Goal: Transaction & Acquisition: Purchase product/service

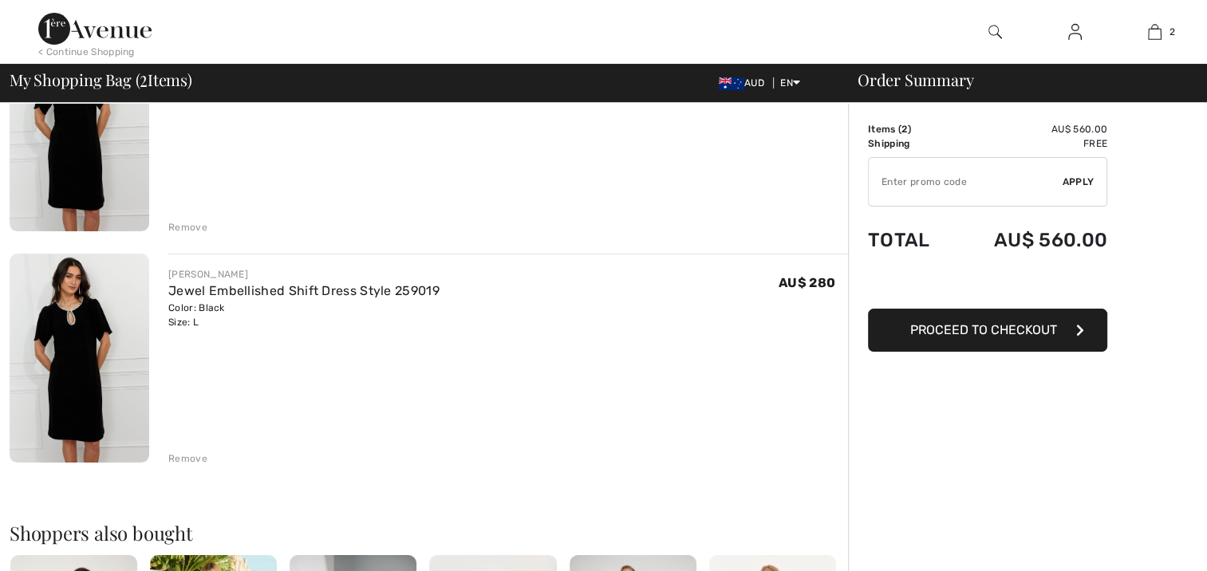
scroll to position [292, 0]
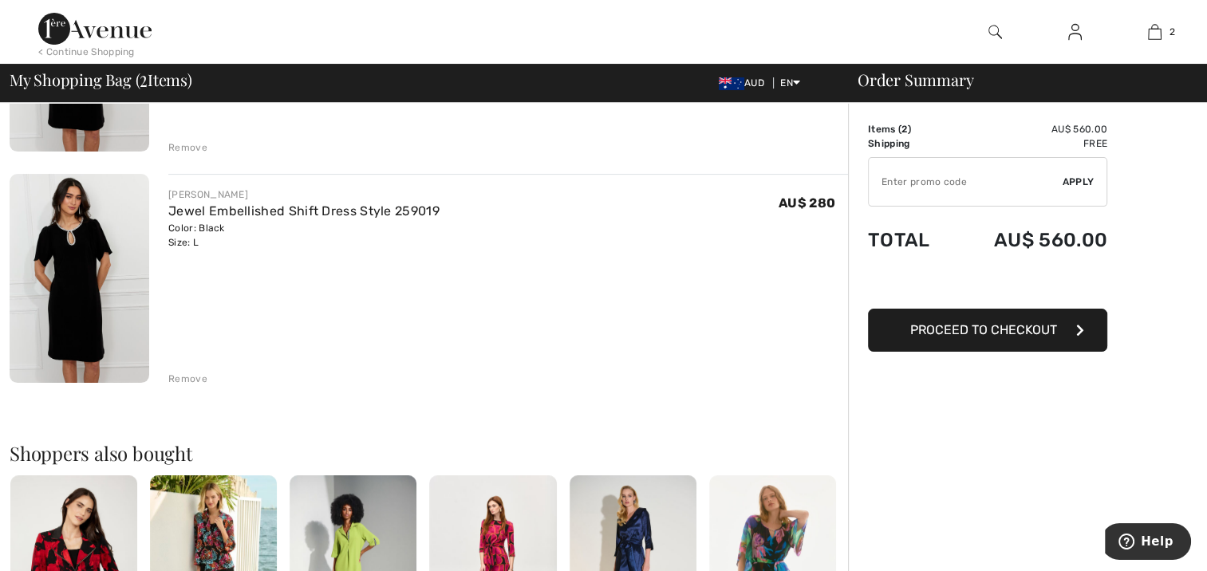
click at [194, 377] on div "Remove" at bounding box center [187, 379] width 39 height 14
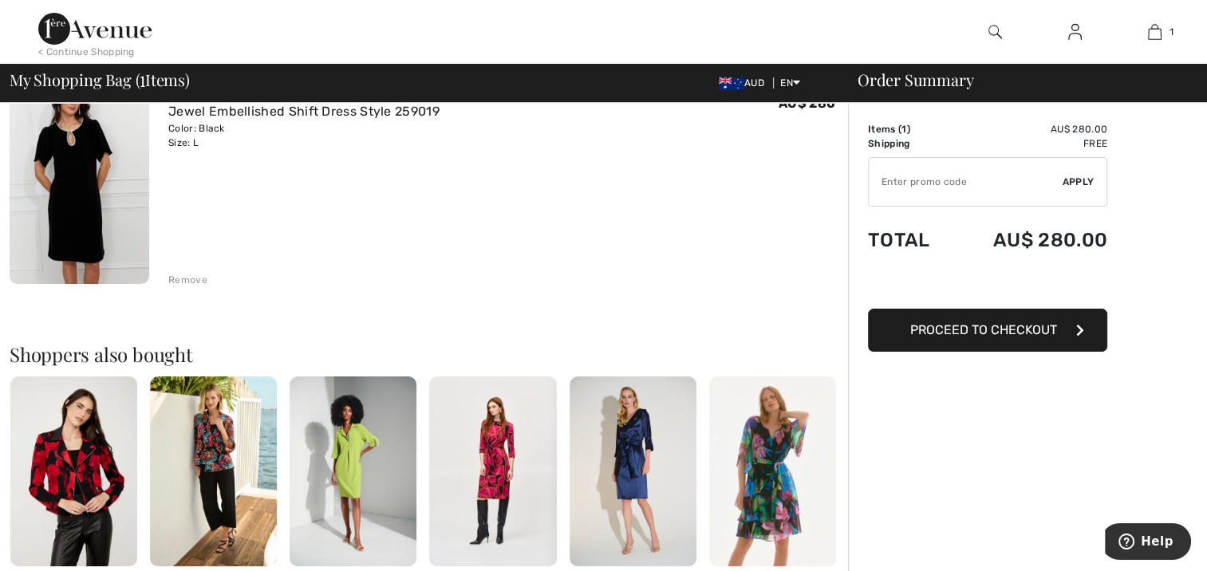
scroll to position [0, 0]
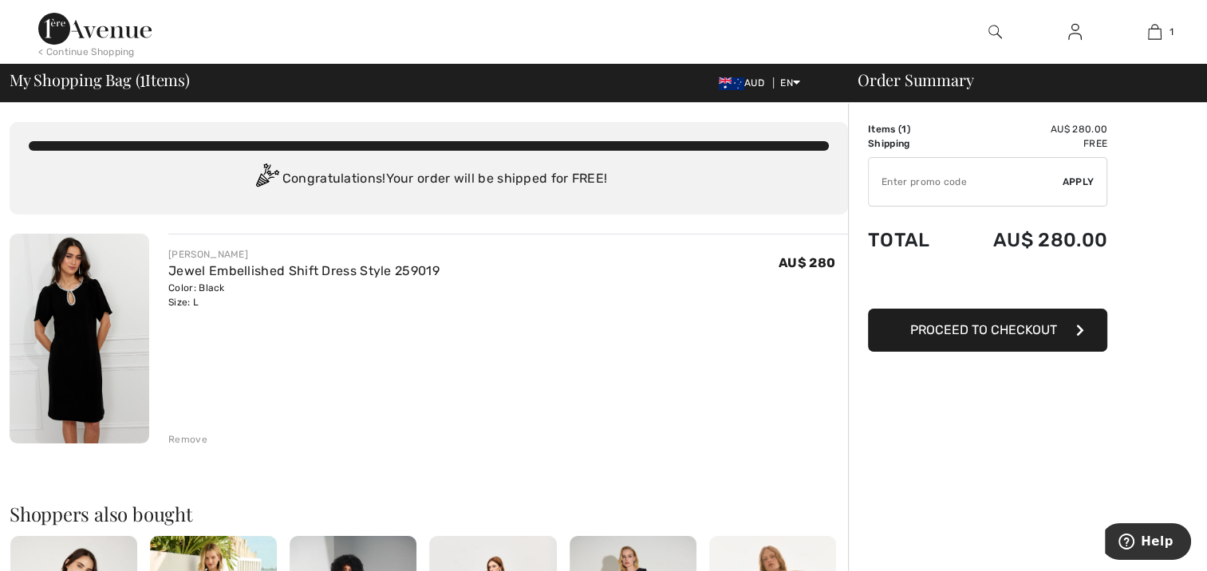
click at [73, 313] on img at bounding box center [80, 339] width 140 height 210
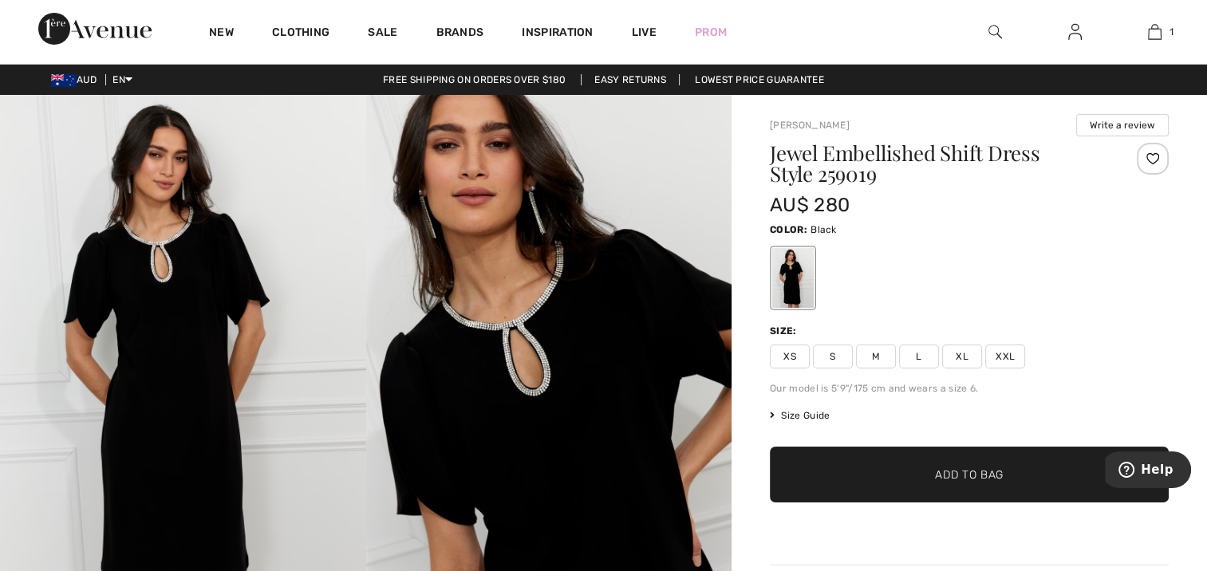
click at [501, 323] on img at bounding box center [549, 369] width 366 height 549
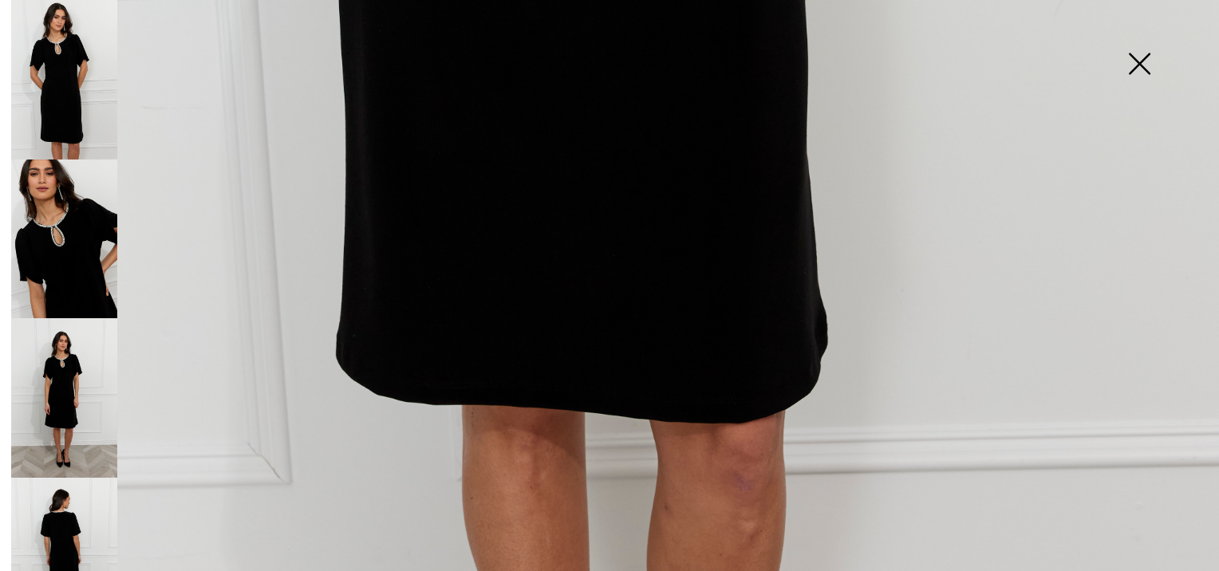
scroll to position [1239, 0]
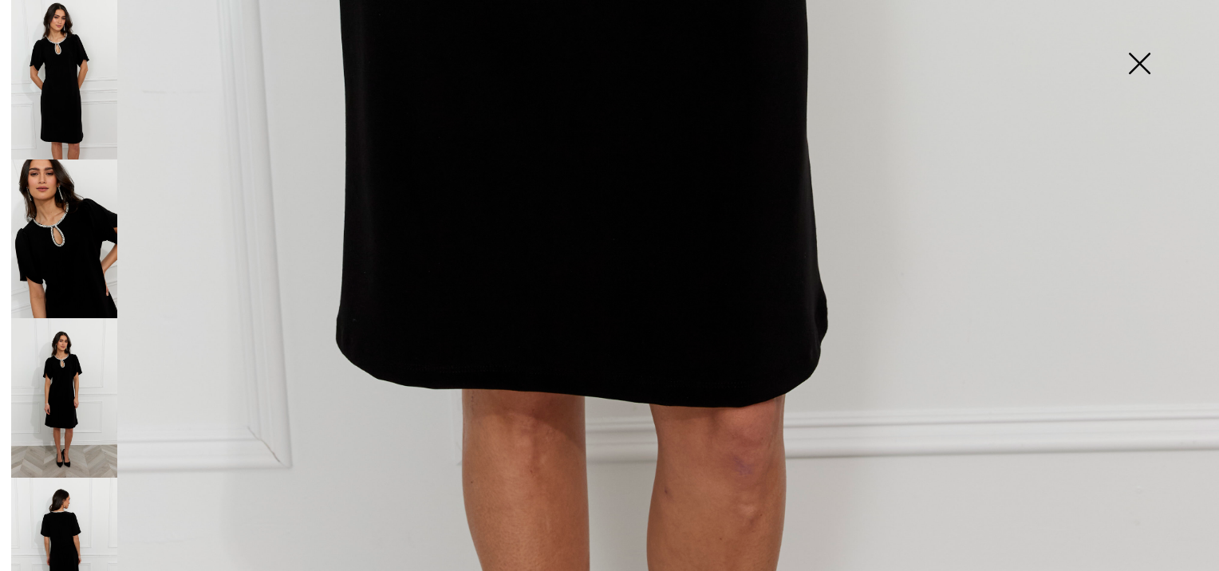
click at [53, 507] on img at bounding box center [64, 558] width 106 height 160
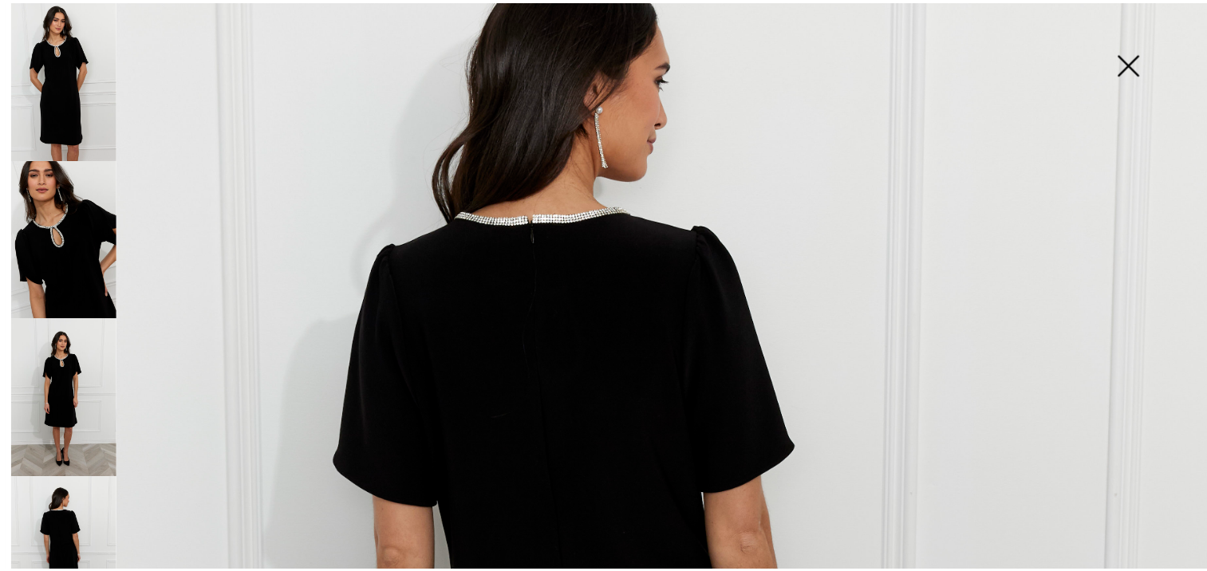
scroll to position [42, 0]
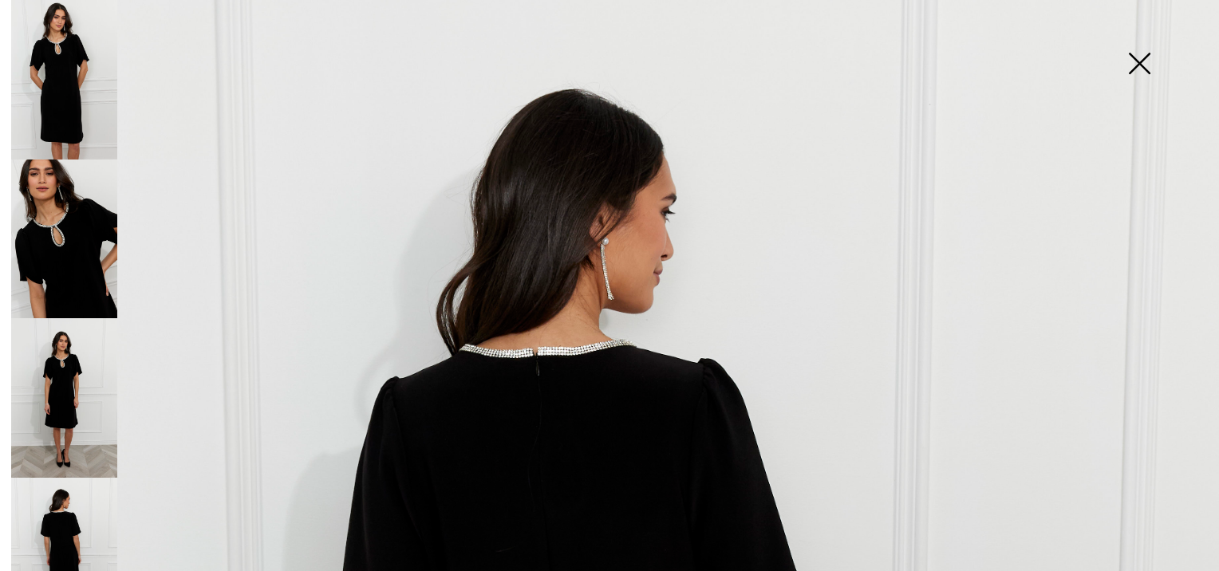
click at [1140, 65] on img at bounding box center [1139, 65] width 80 height 82
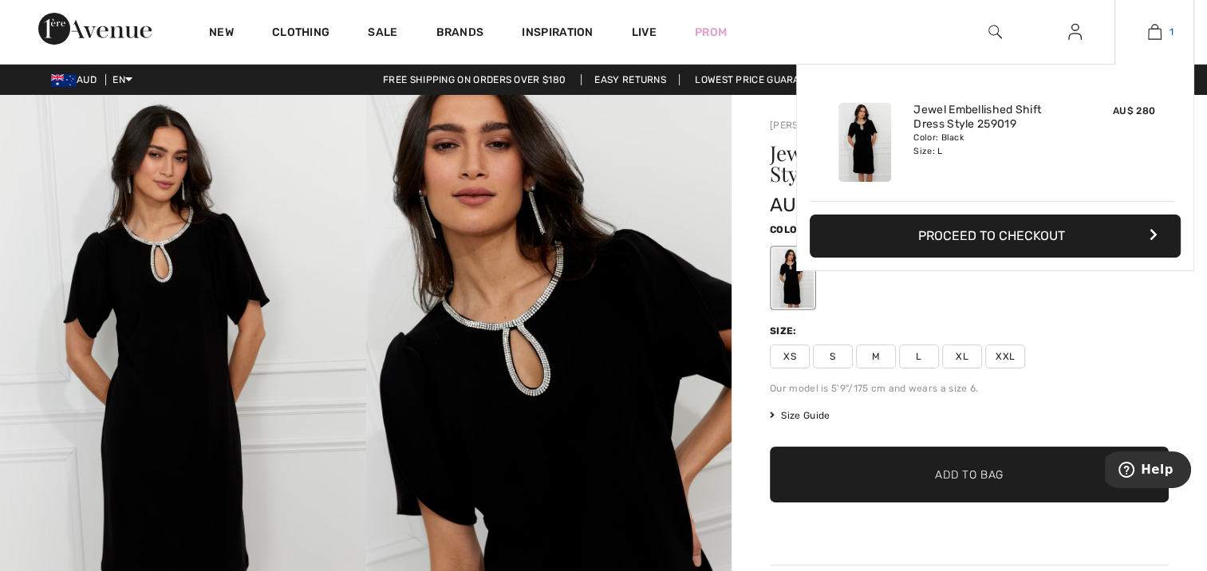
click at [1145, 37] on link "1" at bounding box center [1154, 31] width 78 height 19
click at [1015, 229] on button "Proceed to Checkout" at bounding box center [994, 236] width 371 height 43
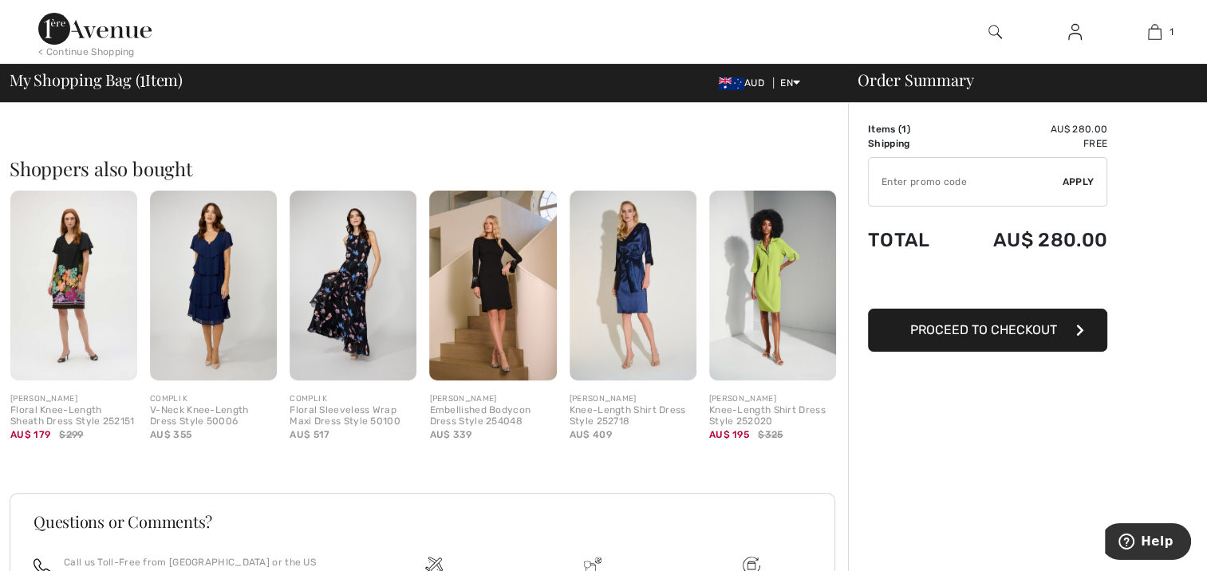
scroll to position [505, 0]
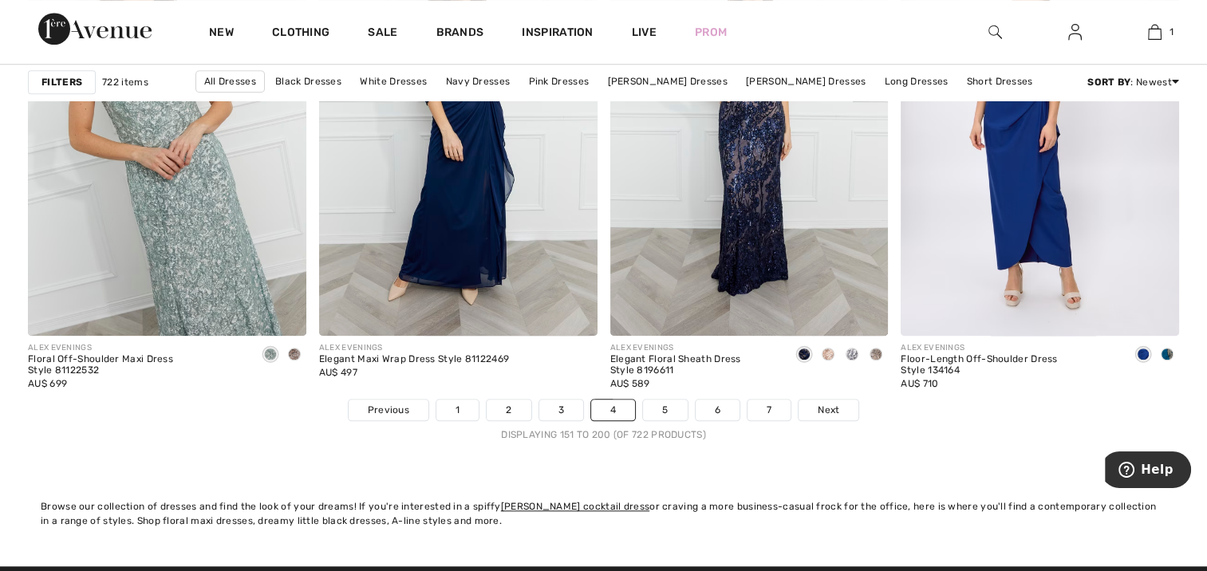
scroll to position [7316, 0]
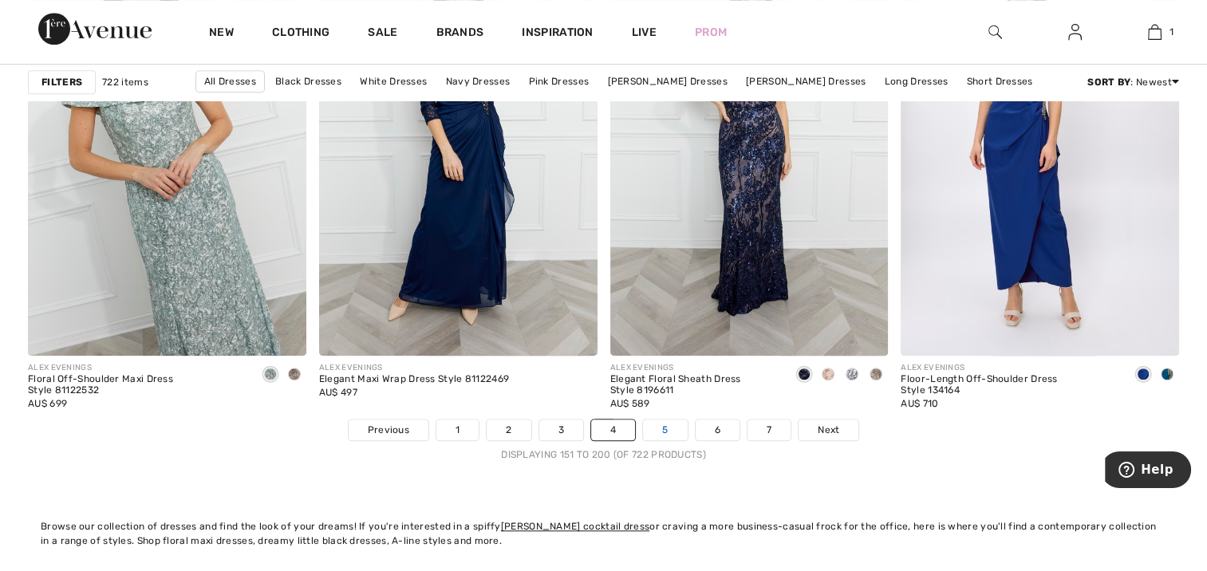
click at [655, 428] on link "5" at bounding box center [665, 429] width 44 height 21
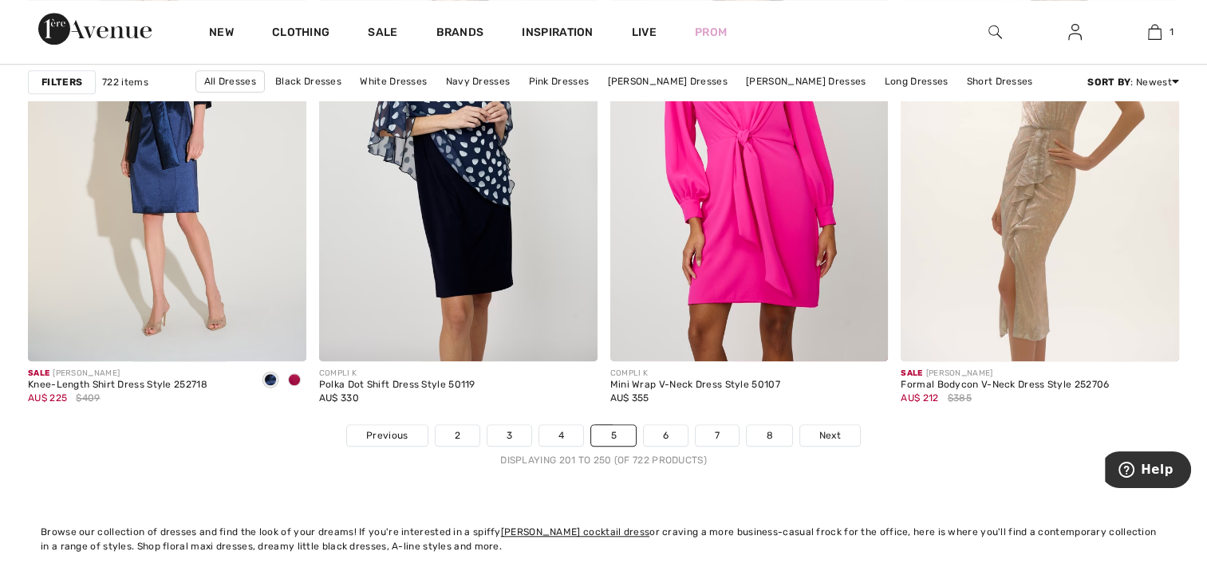
scroll to position [7417, 0]
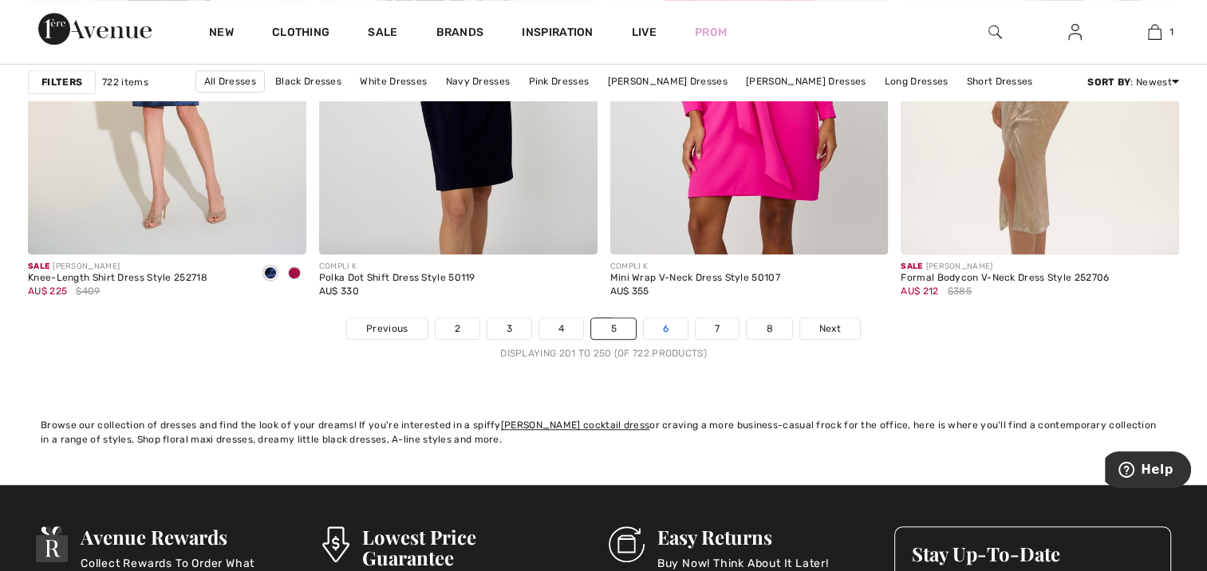
click at [662, 328] on link "6" at bounding box center [666, 328] width 44 height 21
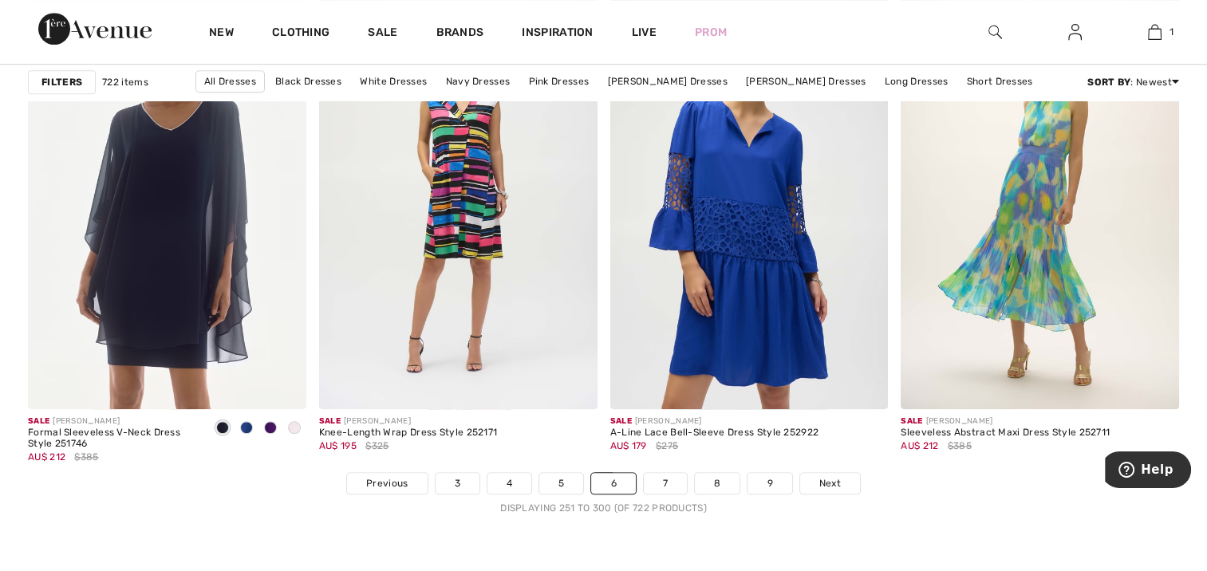
scroll to position [7305, 0]
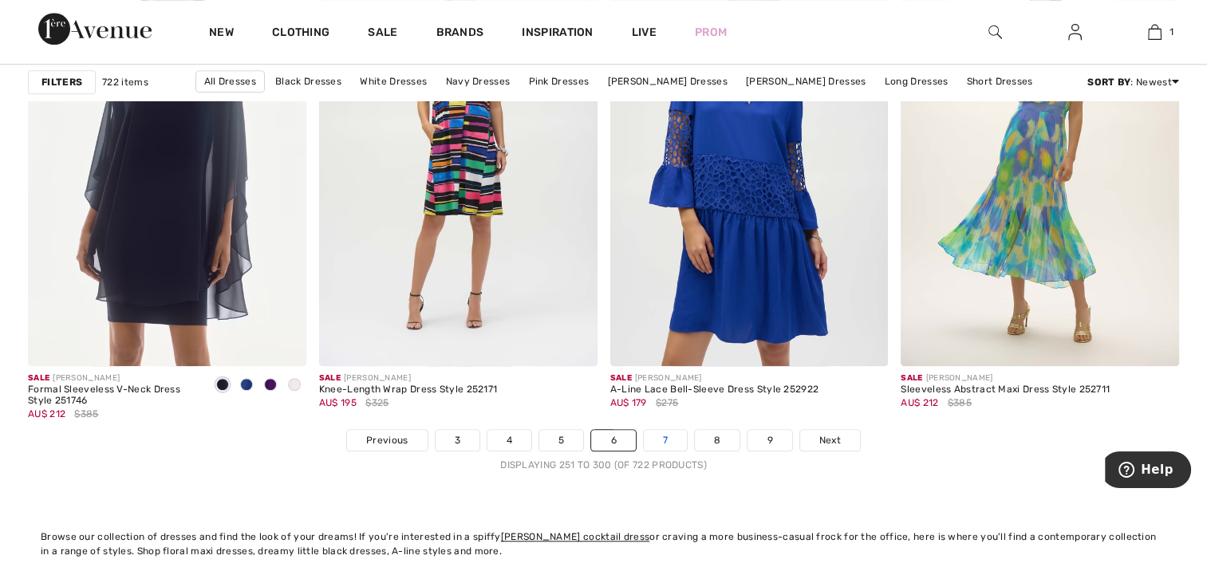
click at [666, 434] on link "7" at bounding box center [665, 440] width 43 height 21
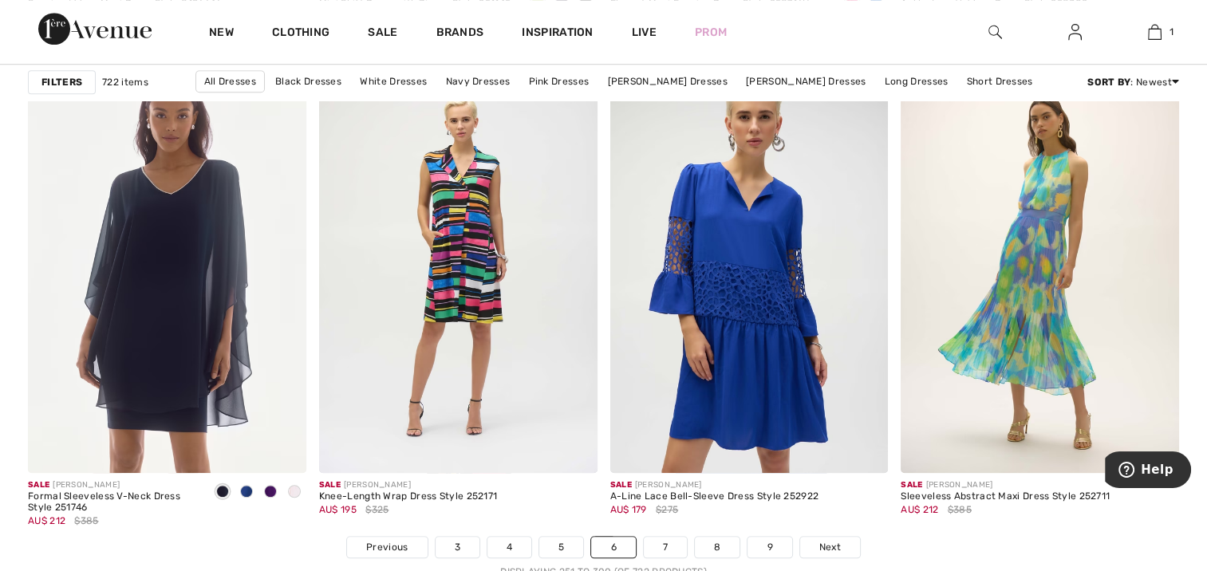
scroll to position [7172, 0]
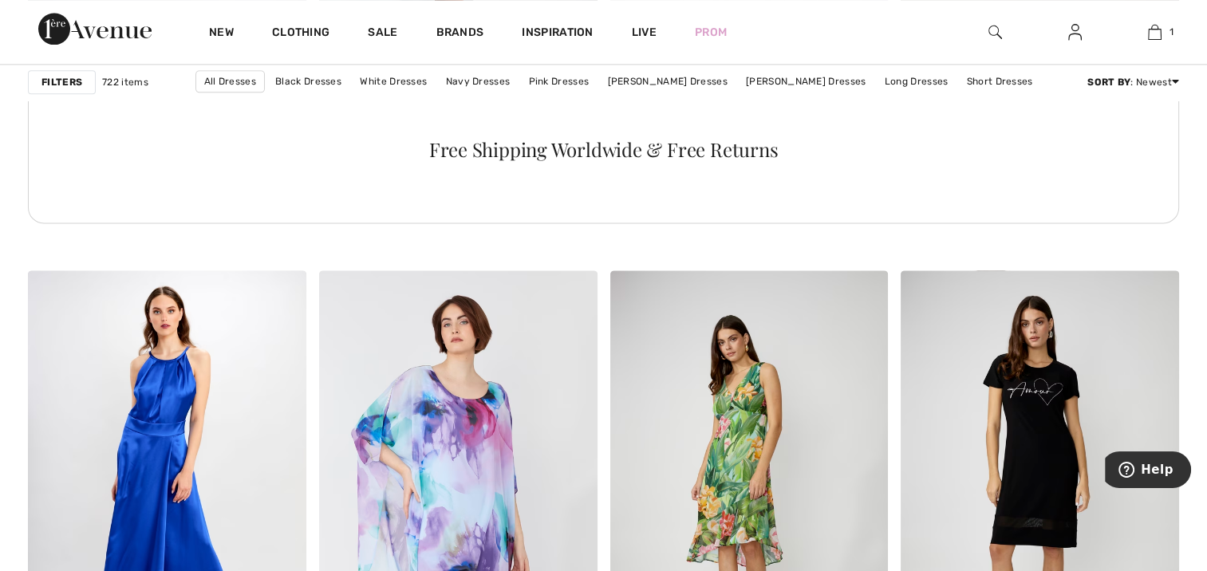
scroll to position [2169, 0]
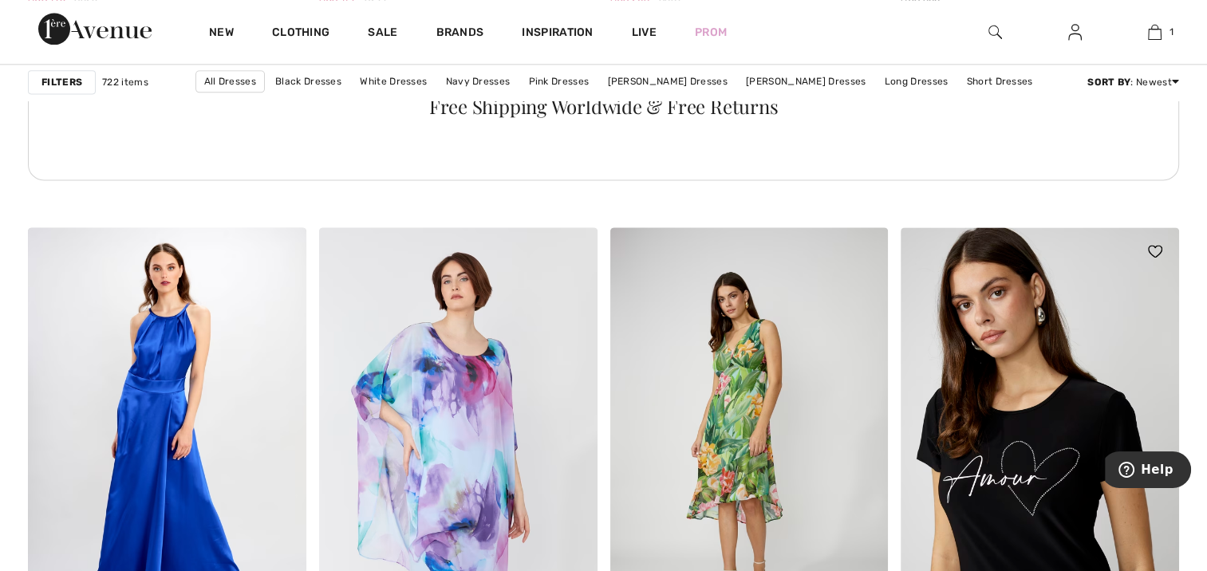
click at [1011, 486] on img at bounding box center [1039, 435] width 278 height 417
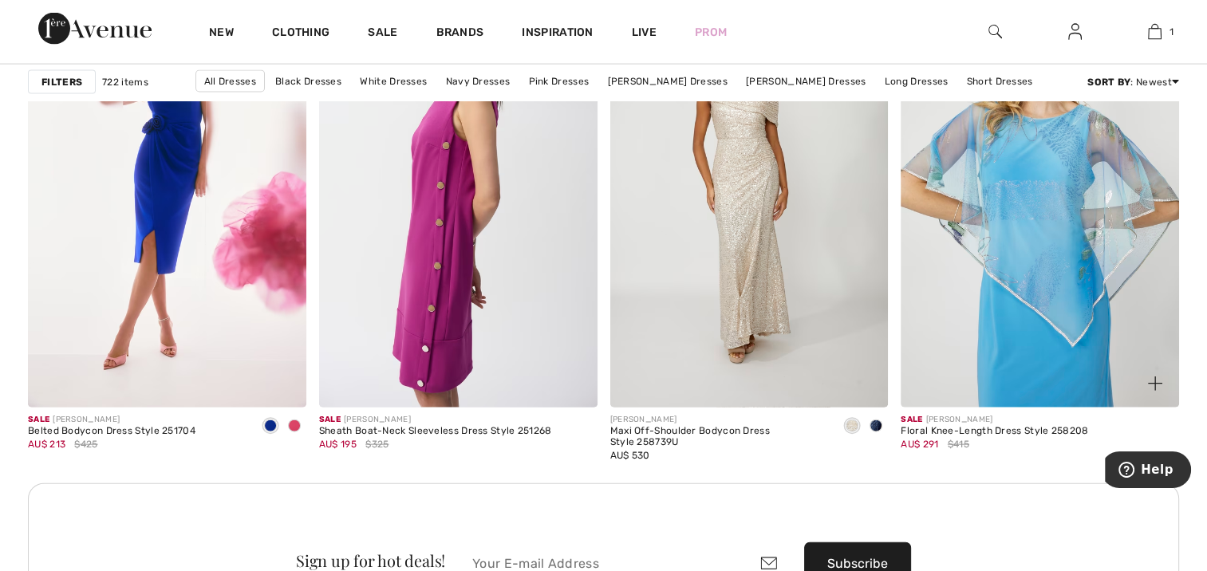
scroll to position [3259, 0]
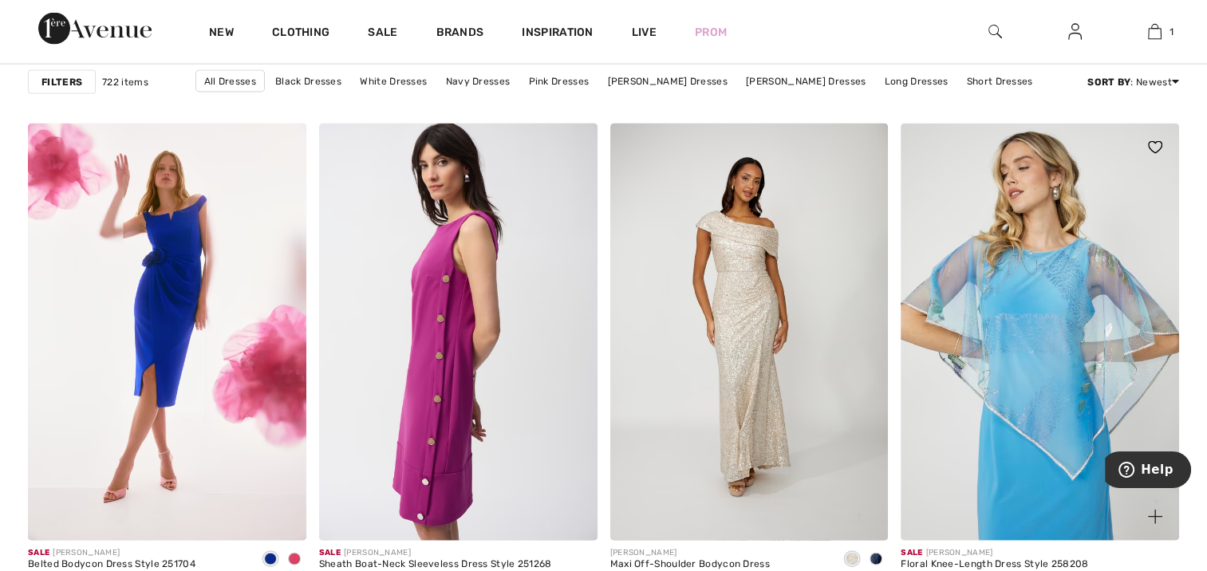
click at [1027, 317] on img at bounding box center [1039, 332] width 278 height 417
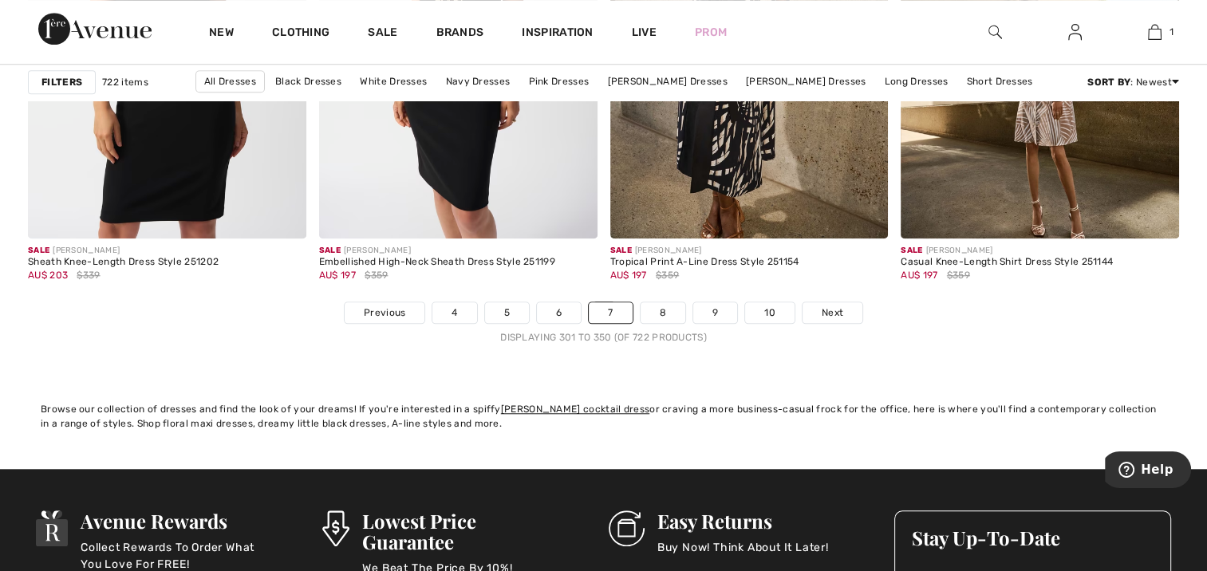
scroll to position [7458, 0]
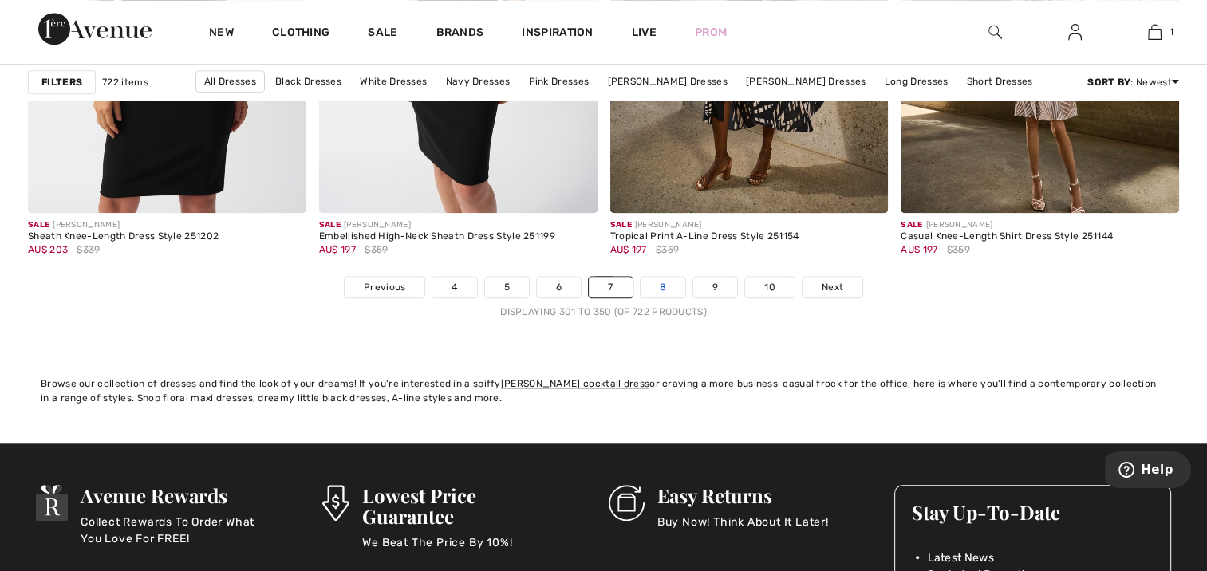
click at [666, 280] on link "8" at bounding box center [662, 287] width 45 height 21
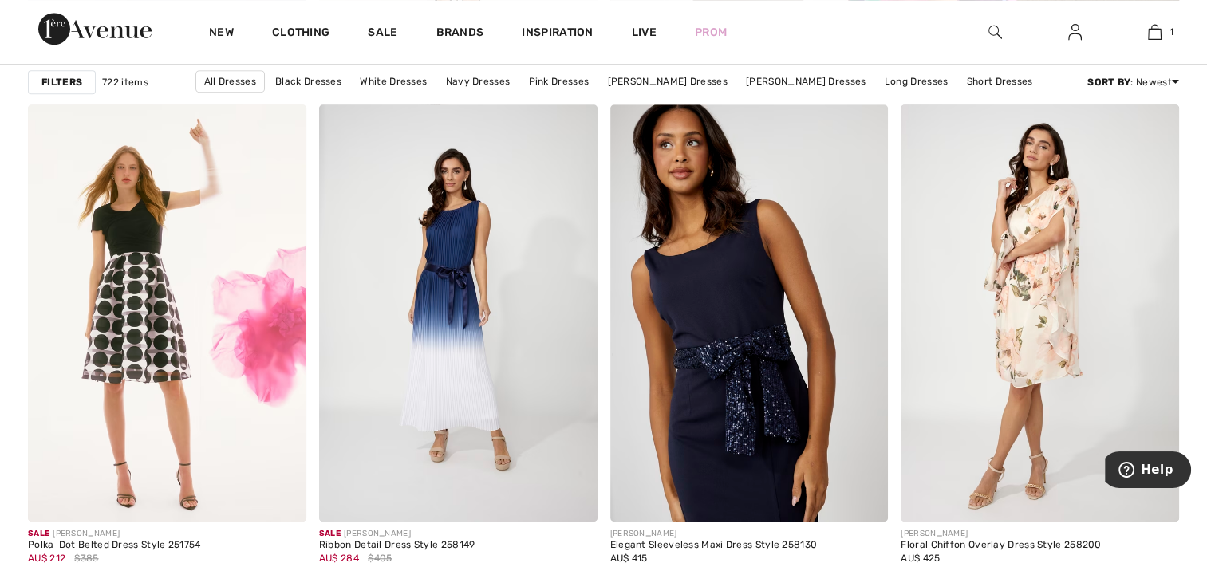
scroll to position [1089, 0]
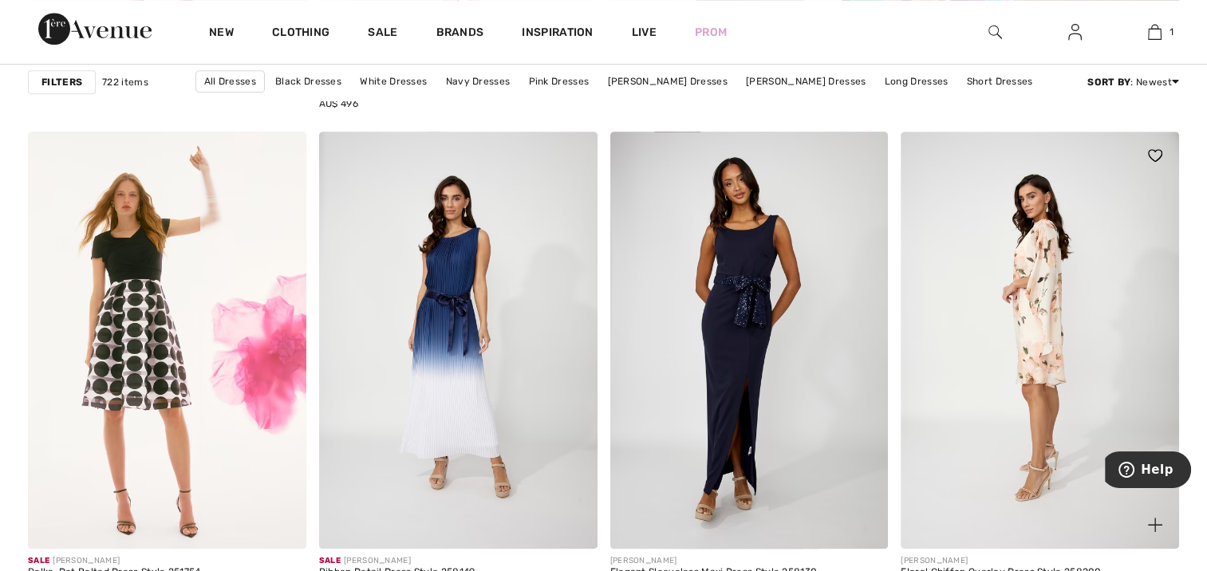
click at [988, 386] on img at bounding box center [1039, 340] width 278 height 417
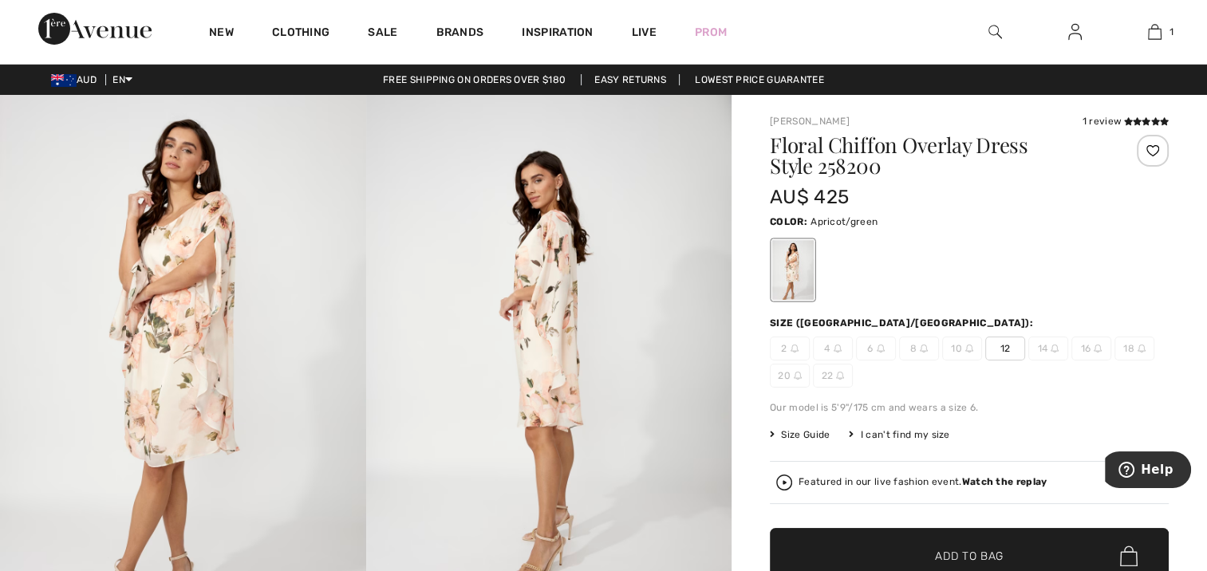
click at [215, 322] on img at bounding box center [183, 369] width 366 height 549
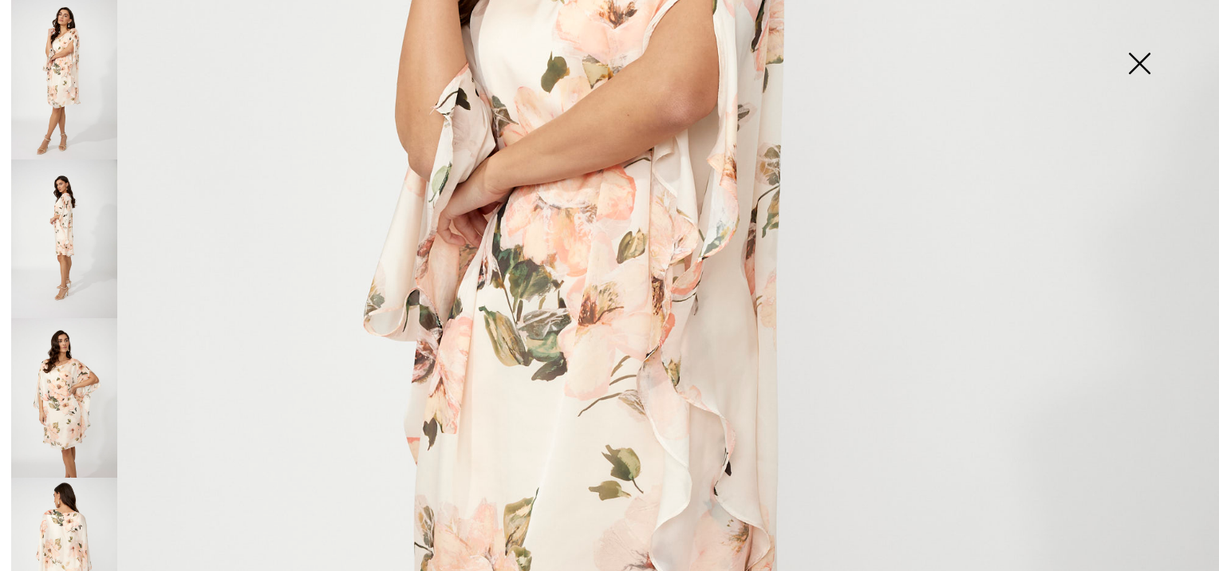
scroll to position [319, 0]
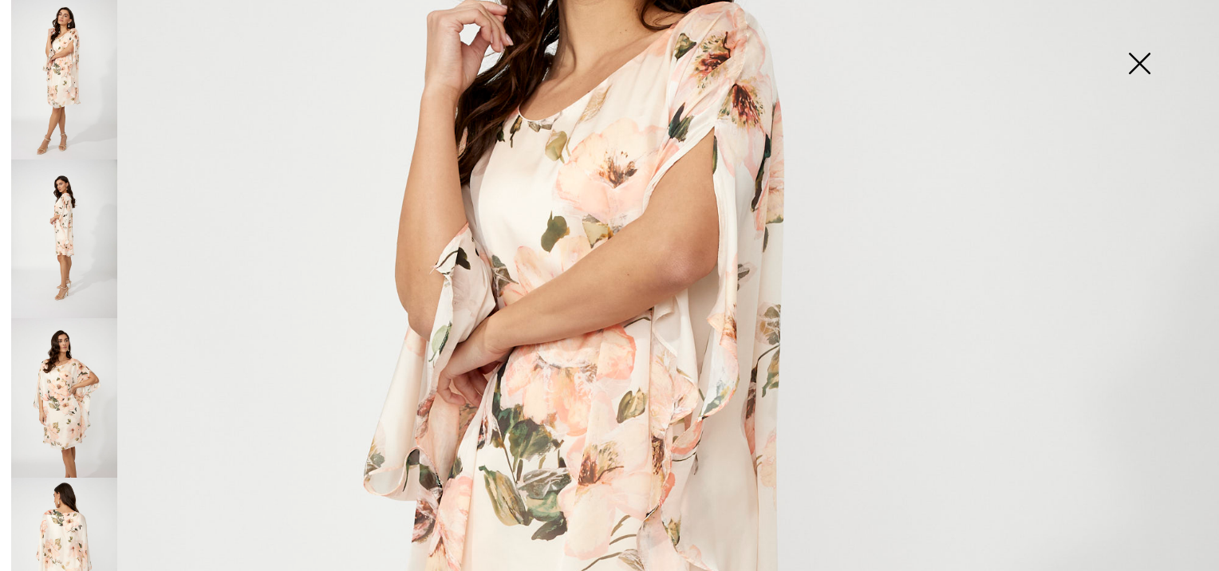
click at [83, 203] on img at bounding box center [64, 240] width 106 height 160
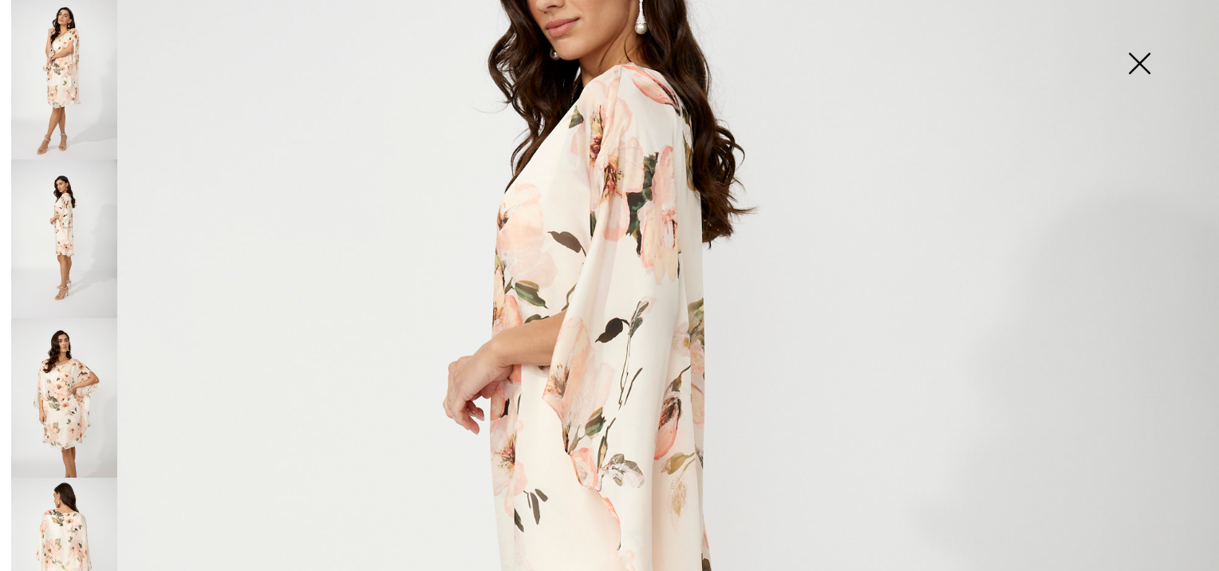
click at [53, 82] on img at bounding box center [64, 80] width 106 height 160
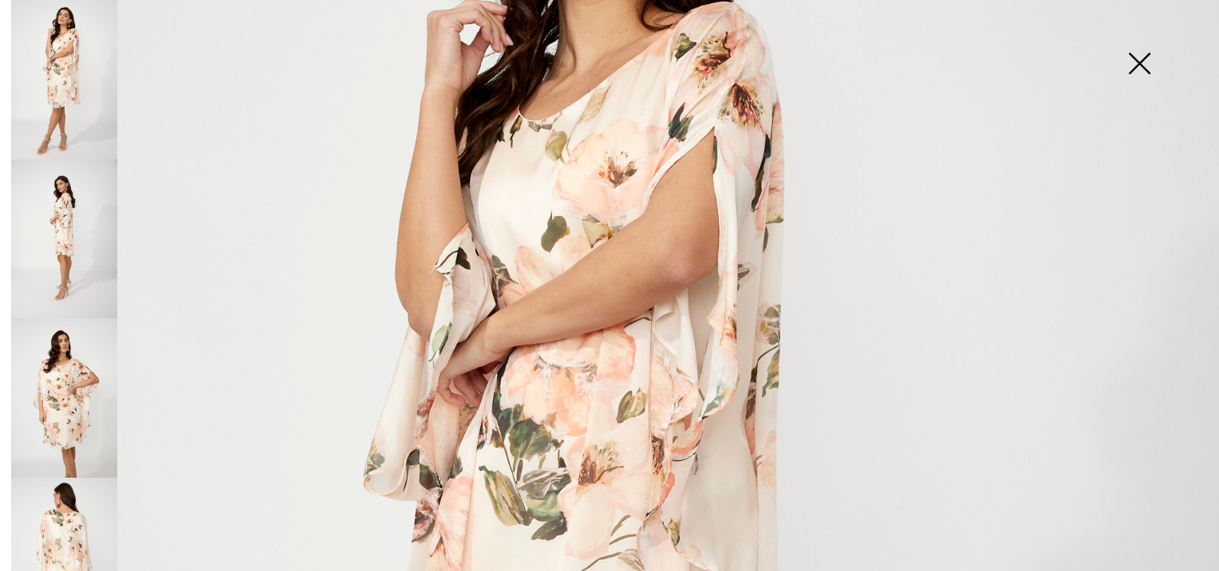
click at [66, 325] on img at bounding box center [64, 398] width 106 height 160
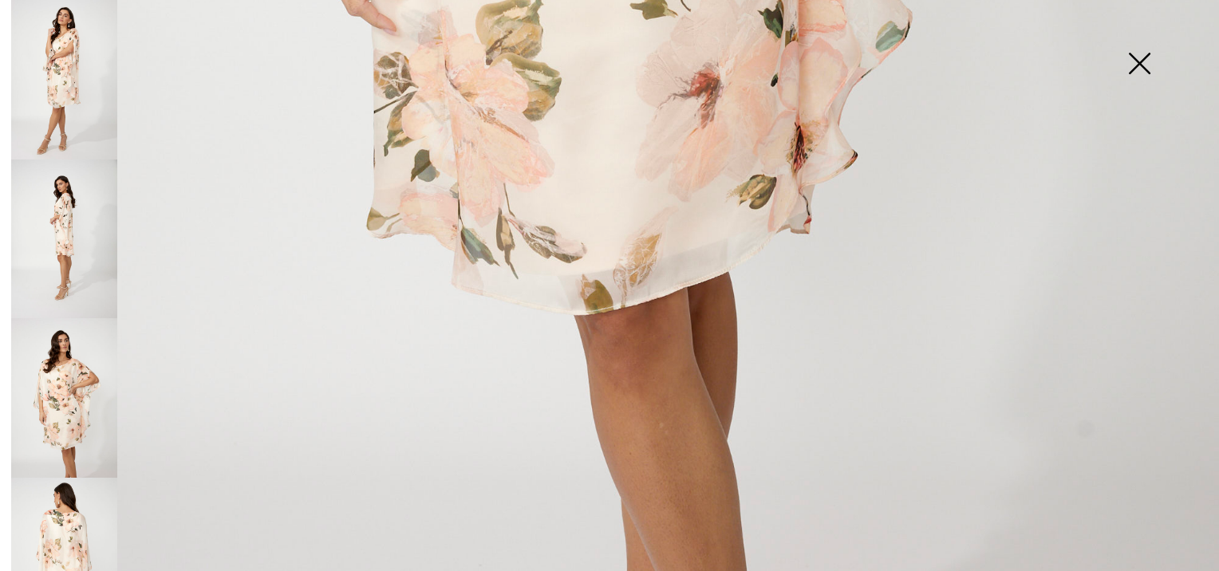
scroll to position [1223, 0]
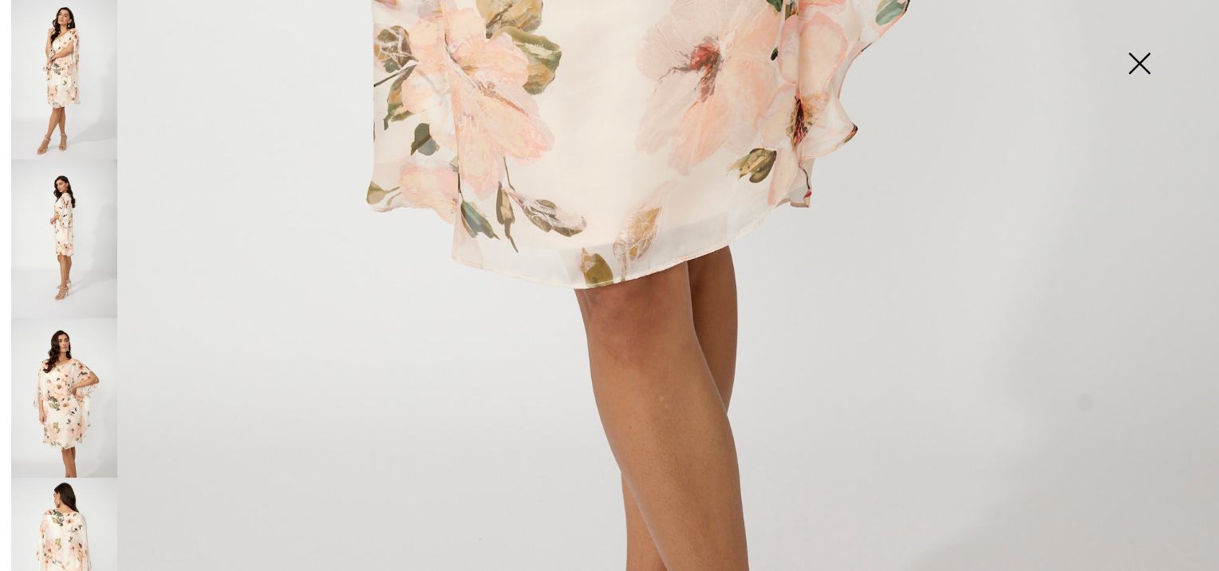
click at [52, 492] on img at bounding box center [64, 558] width 106 height 160
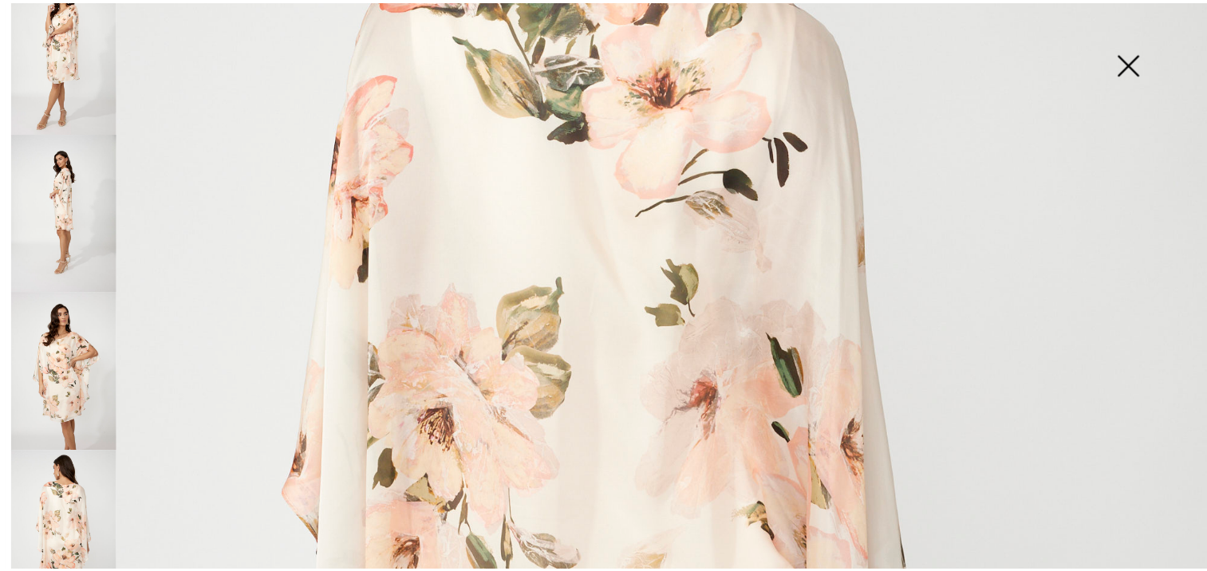
scroll to position [494, 0]
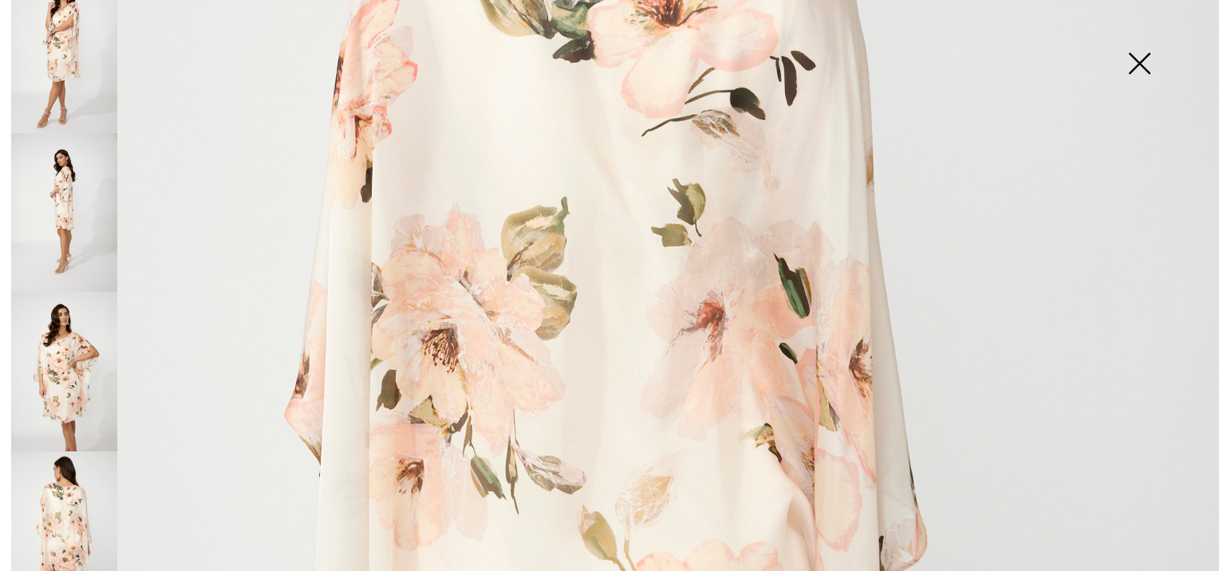
click at [1142, 62] on img at bounding box center [1139, 65] width 80 height 82
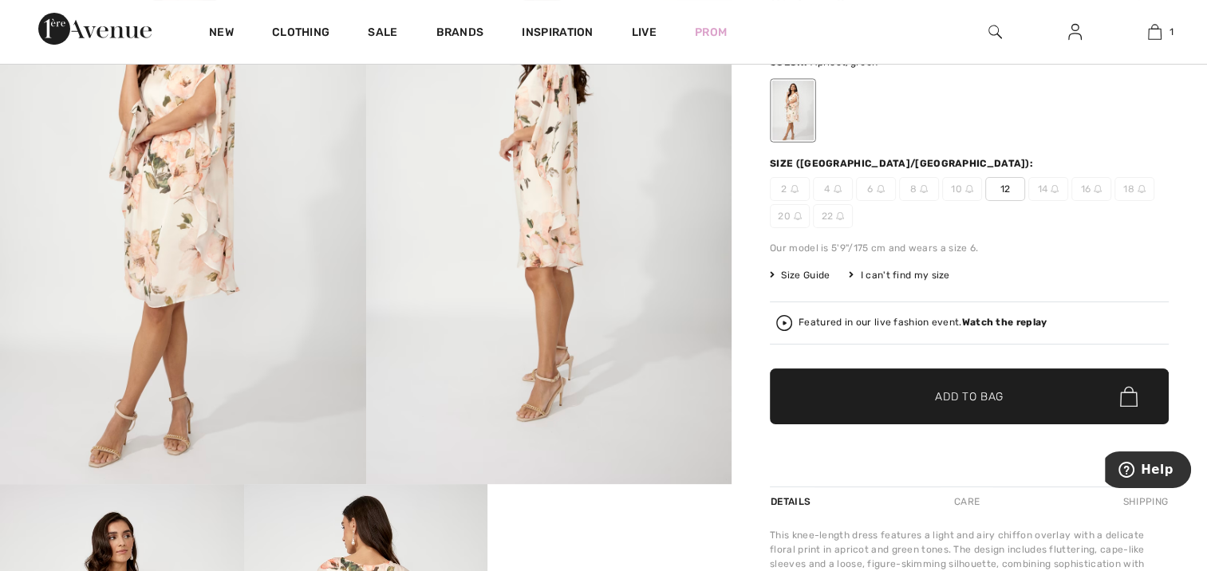
scroll to position [132, 0]
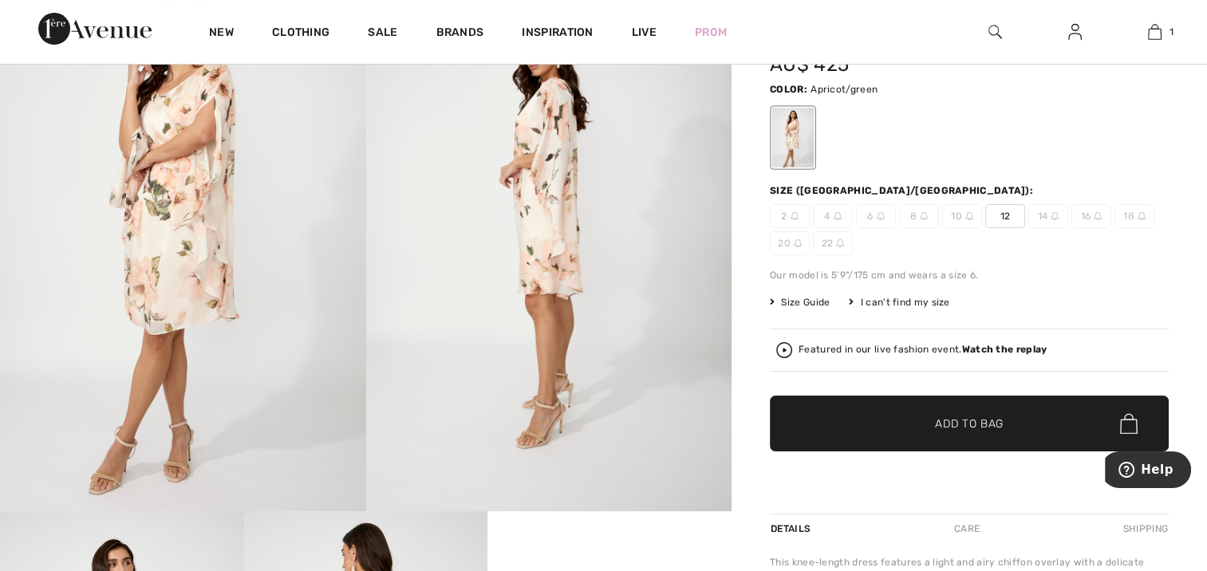
click at [1048, 217] on span "14" at bounding box center [1048, 216] width 40 height 24
click at [892, 298] on div "I can't find my size" at bounding box center [899, 302] width 100 height 14
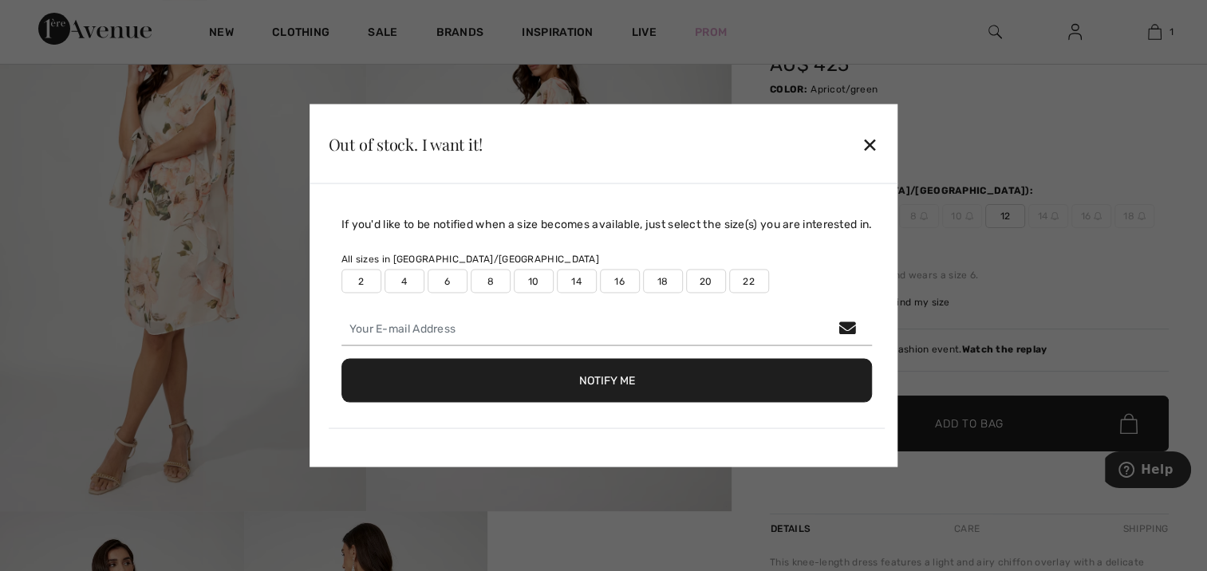
click at [568, 286] on label "14" at bounding box center [577, 282] width 40 height 24
click at [587, 376] on button "Notify Me" at bounding box center [606, 381] width 531 height 44
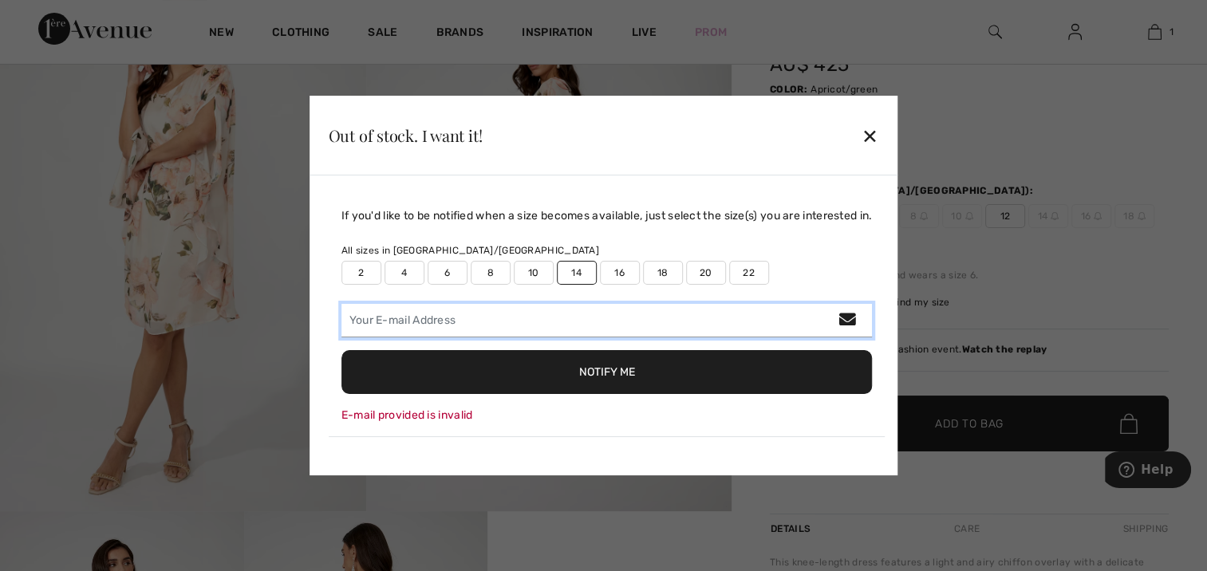
click at [416, 321] on input "email" at bounding box center [606, 320] width 531 height 33
type input "denisejjenkins@bigpond.com"
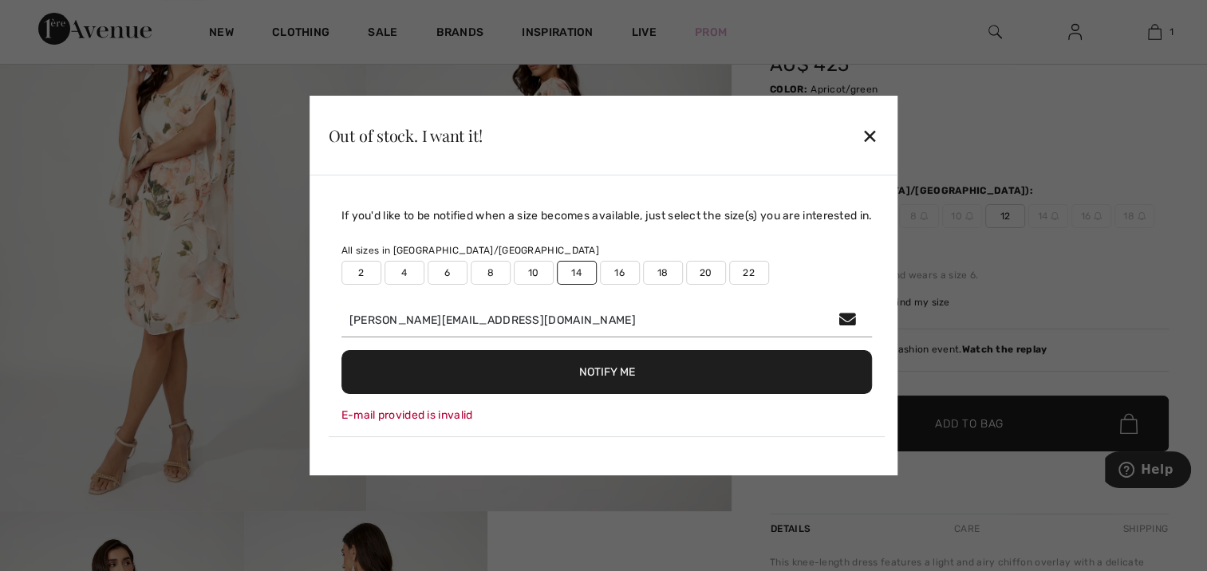
click at [603, 369] on button "Notify Me" at bounding box center [606, 372] width 531 height 44
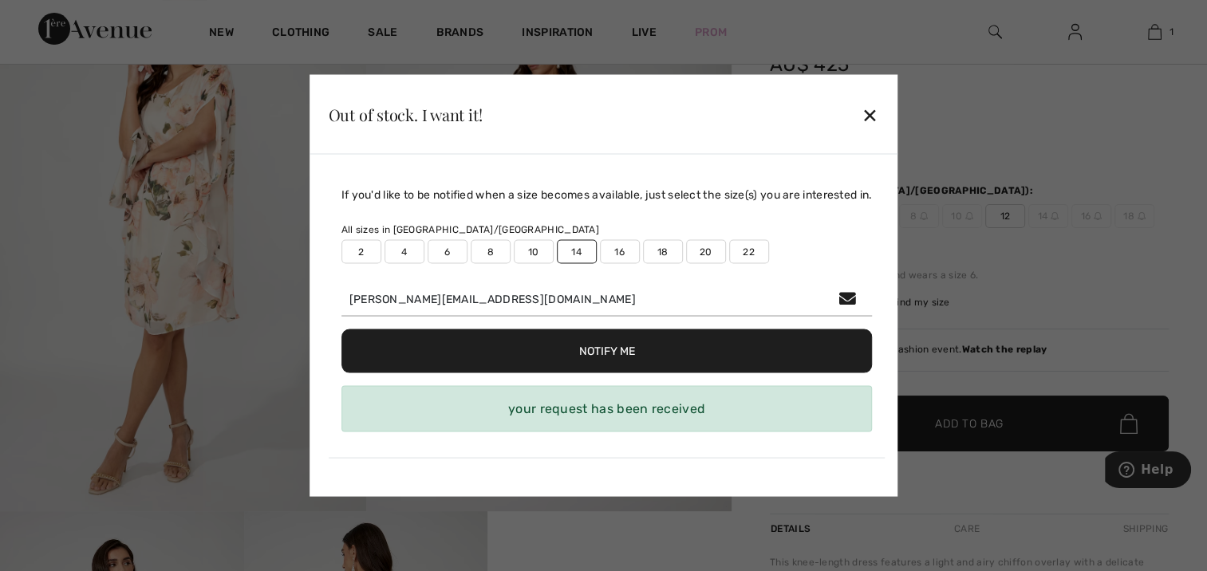
click at [869, 114] on div "✕" at bounding box center [869, 113] width 17 height 33
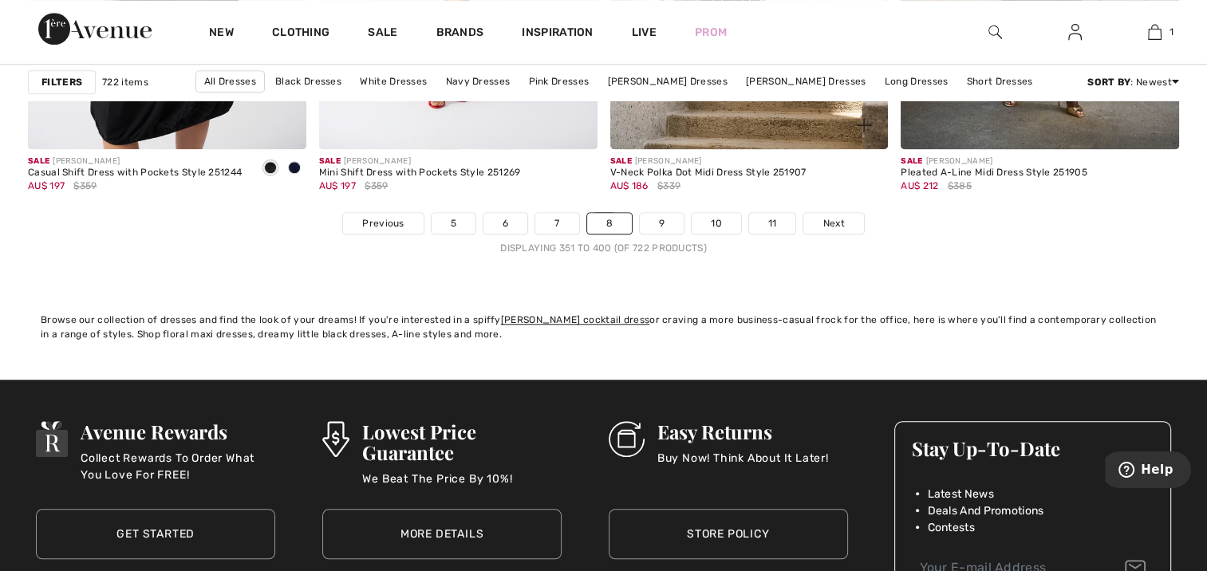
scroll to position [7497, 0]
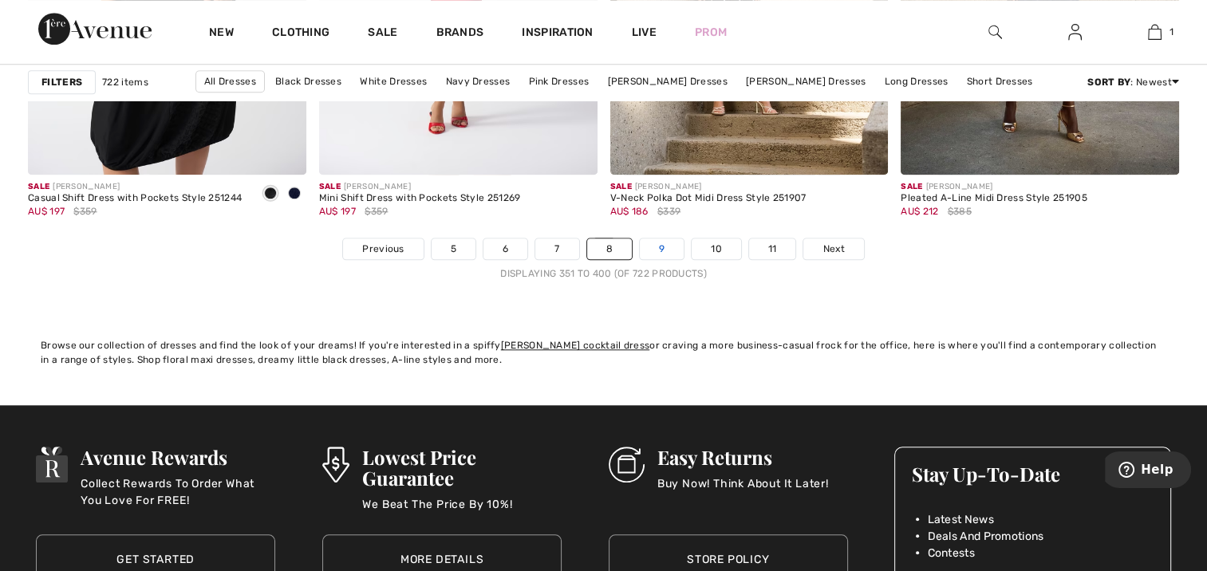
click at [660, 249] on link "9" at bounding box center [662, 248] width 44 height 21
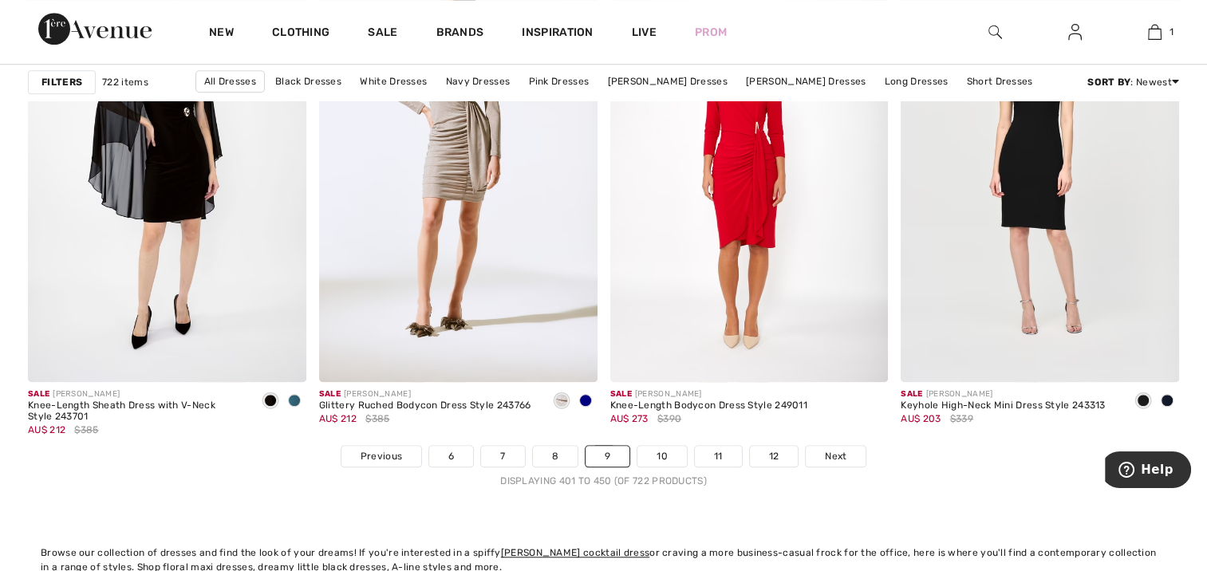
scroll to position [7321, 0]
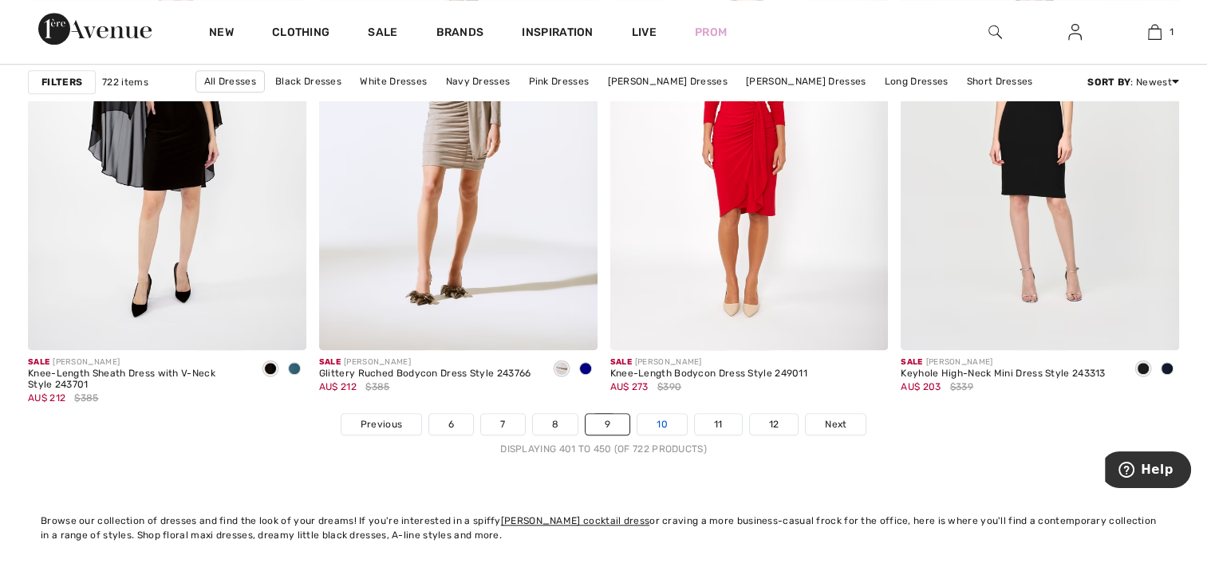
click at [664, 424] on link "10" at bounding box center [661, 424] width 49 height 21
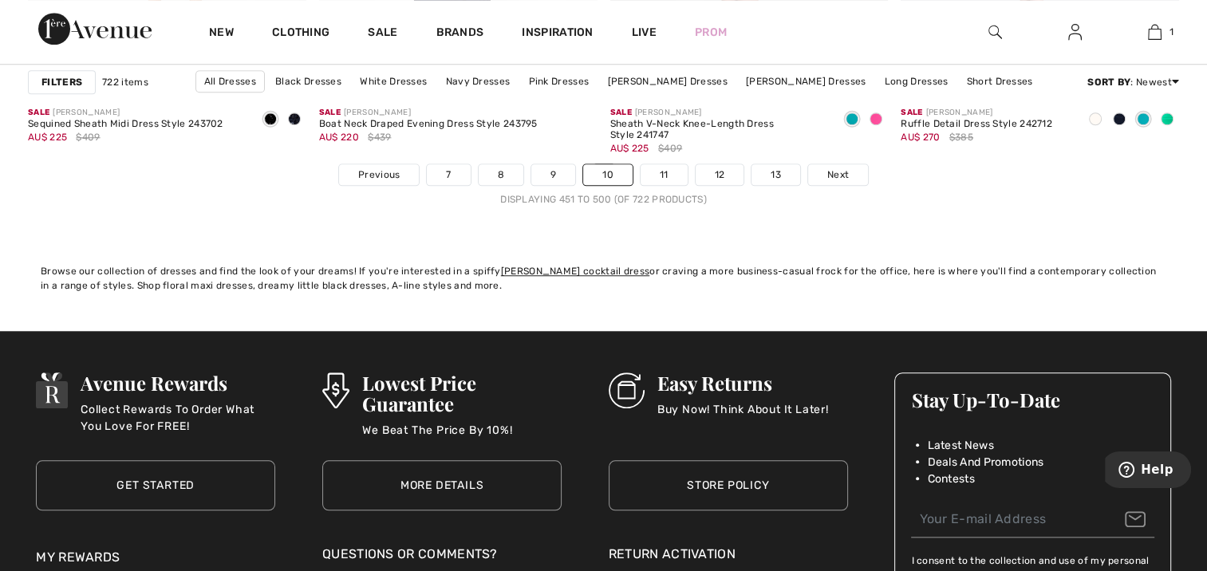
scroll to position [7411, 0]
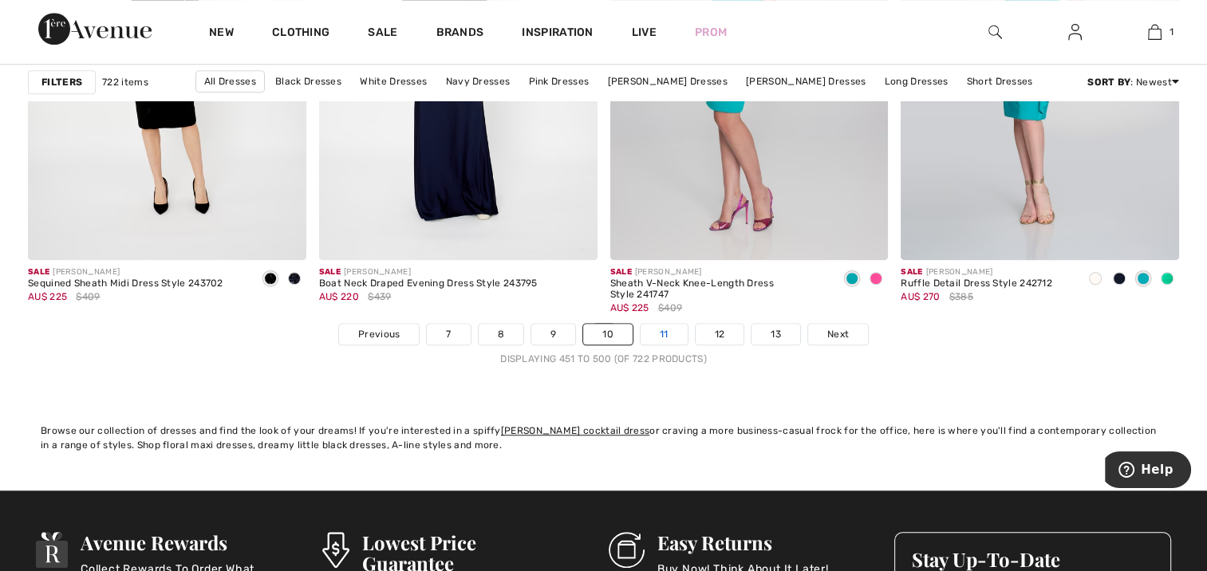
click at [660, 332] on link "11" at bounding box center [663, 334] width 47 height 21
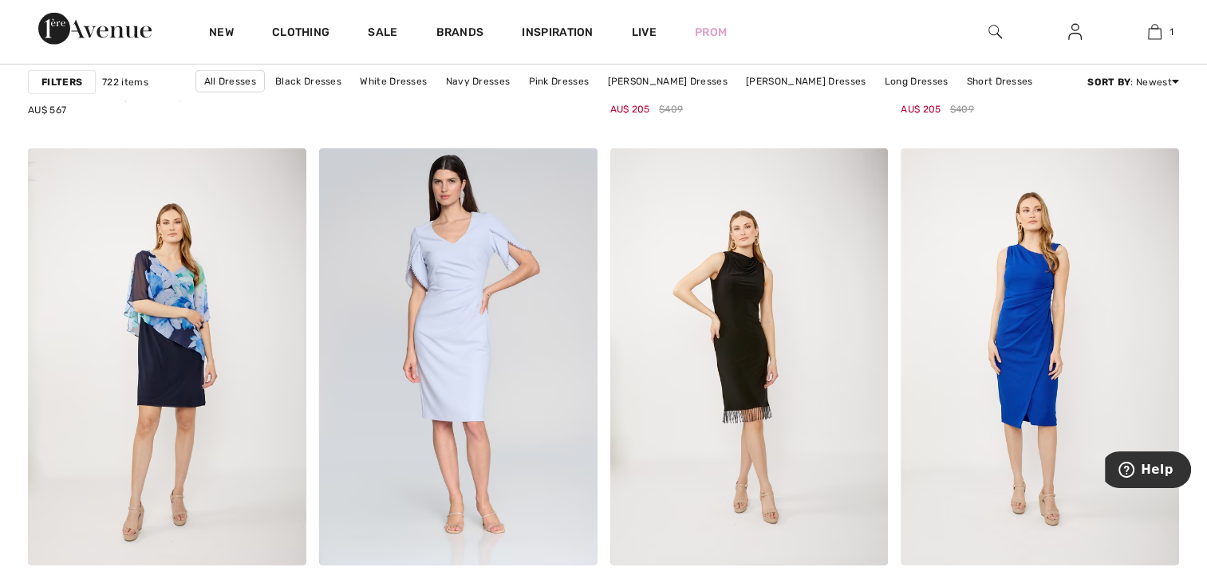
scroll to position [5077, 0]
